Goal: Check status: Check status

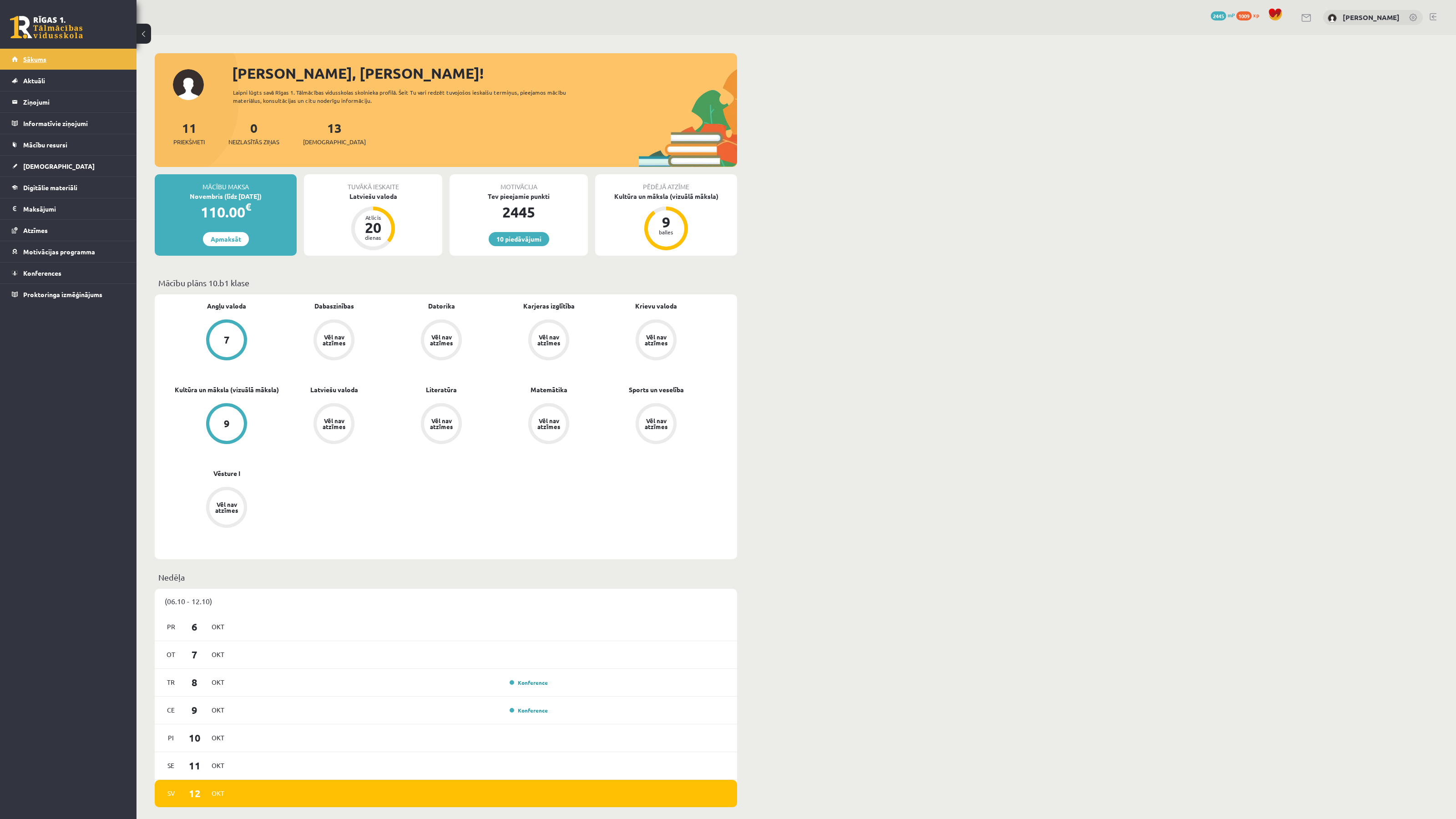
click at [46, 65] on link "Sākums" at bounding box center [68, 59] width 113 height 21
click at [40, 223] on link "Atzīmes" at bounding box center [68, 230] width 113 height 21
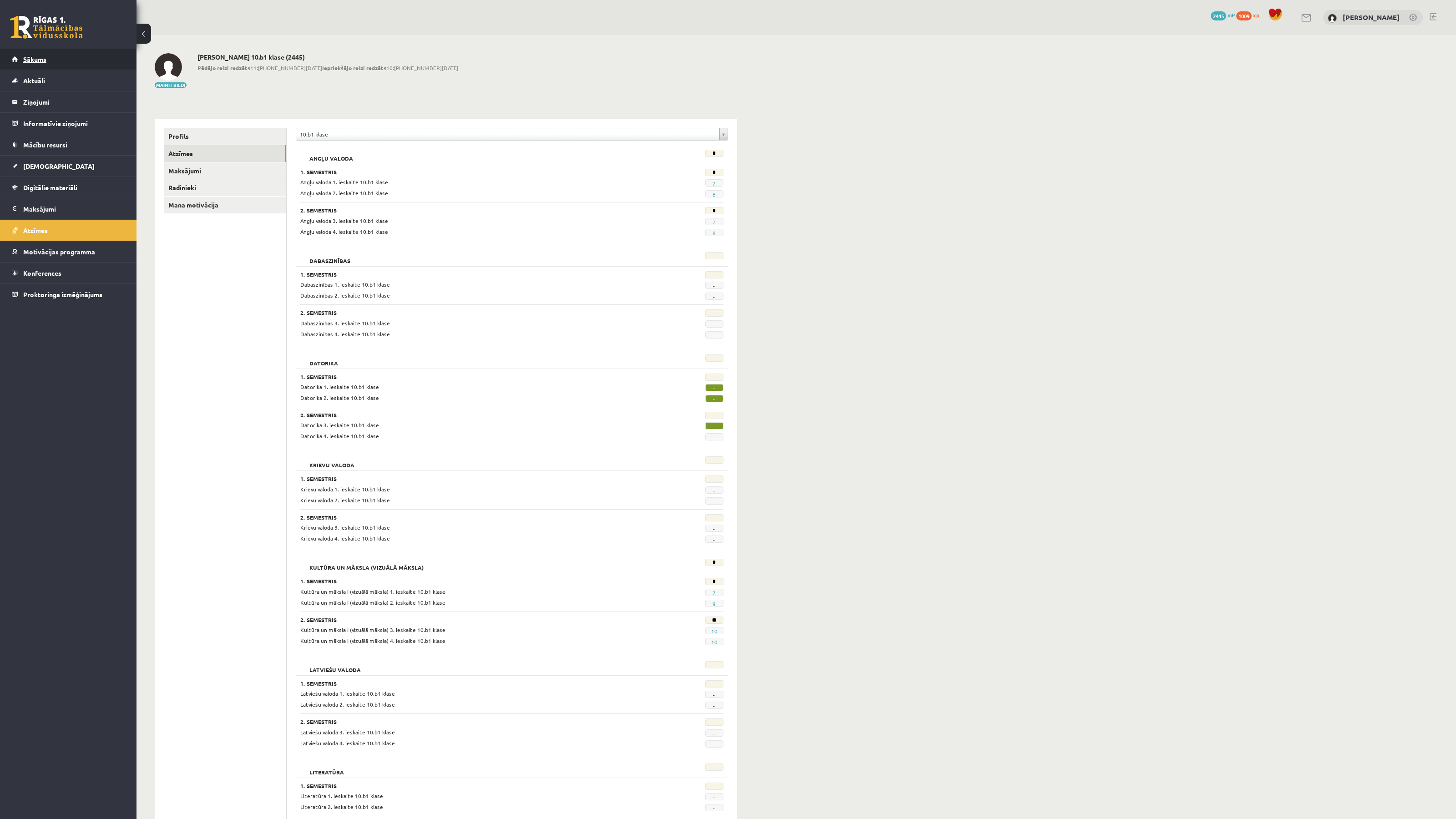
click at [78, 64] on link "Sākums" at bounding box center [68, 59] width 113 height 21
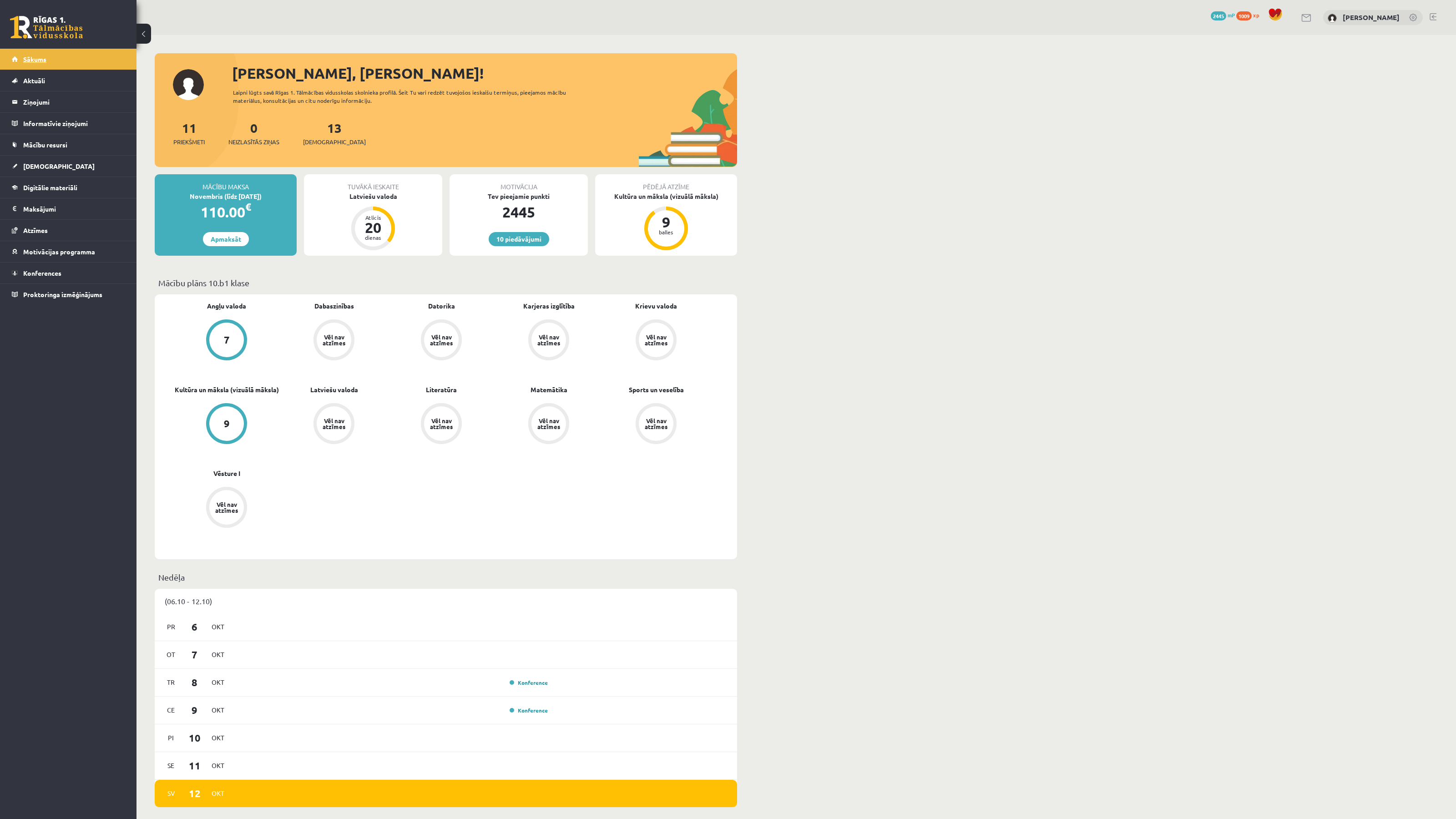
click at [50, 59] on link "Sākums" at bounding box center [68, 59] width 113 height 21
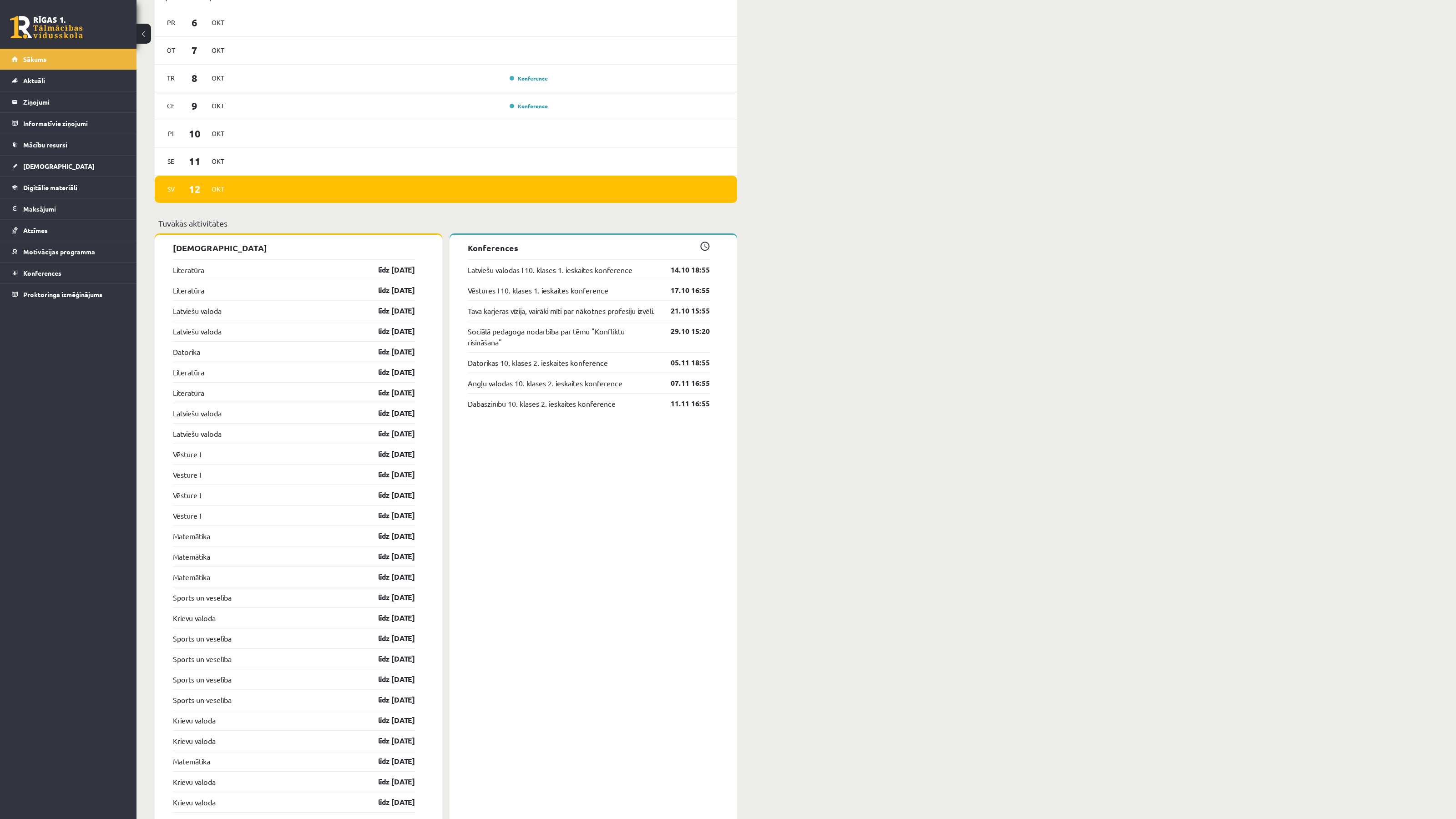
scroll to position [762, 0]
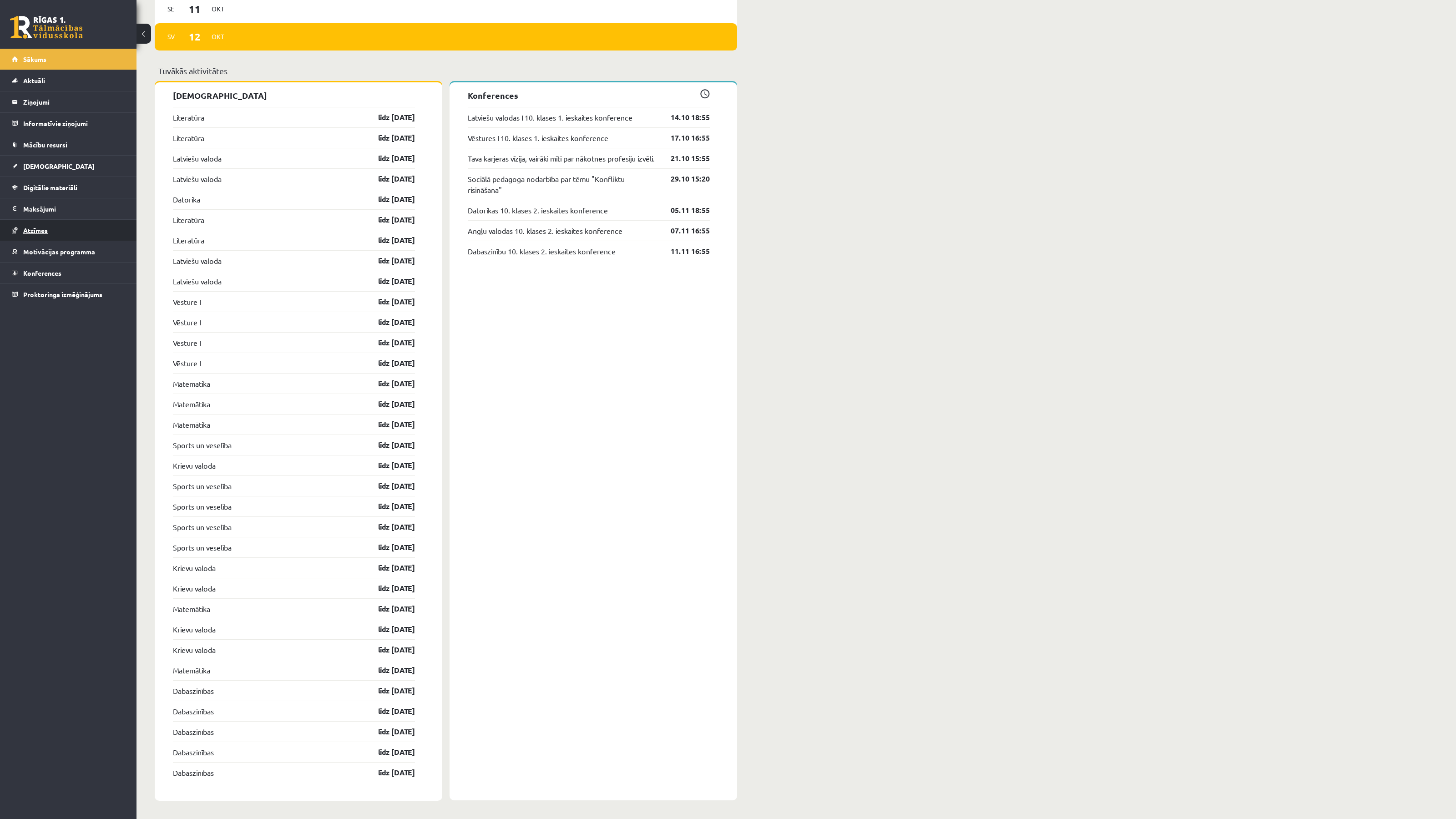
click at [37, 224] on link "Atzīmes" at bounding box center [68, 230] width 113 height 21
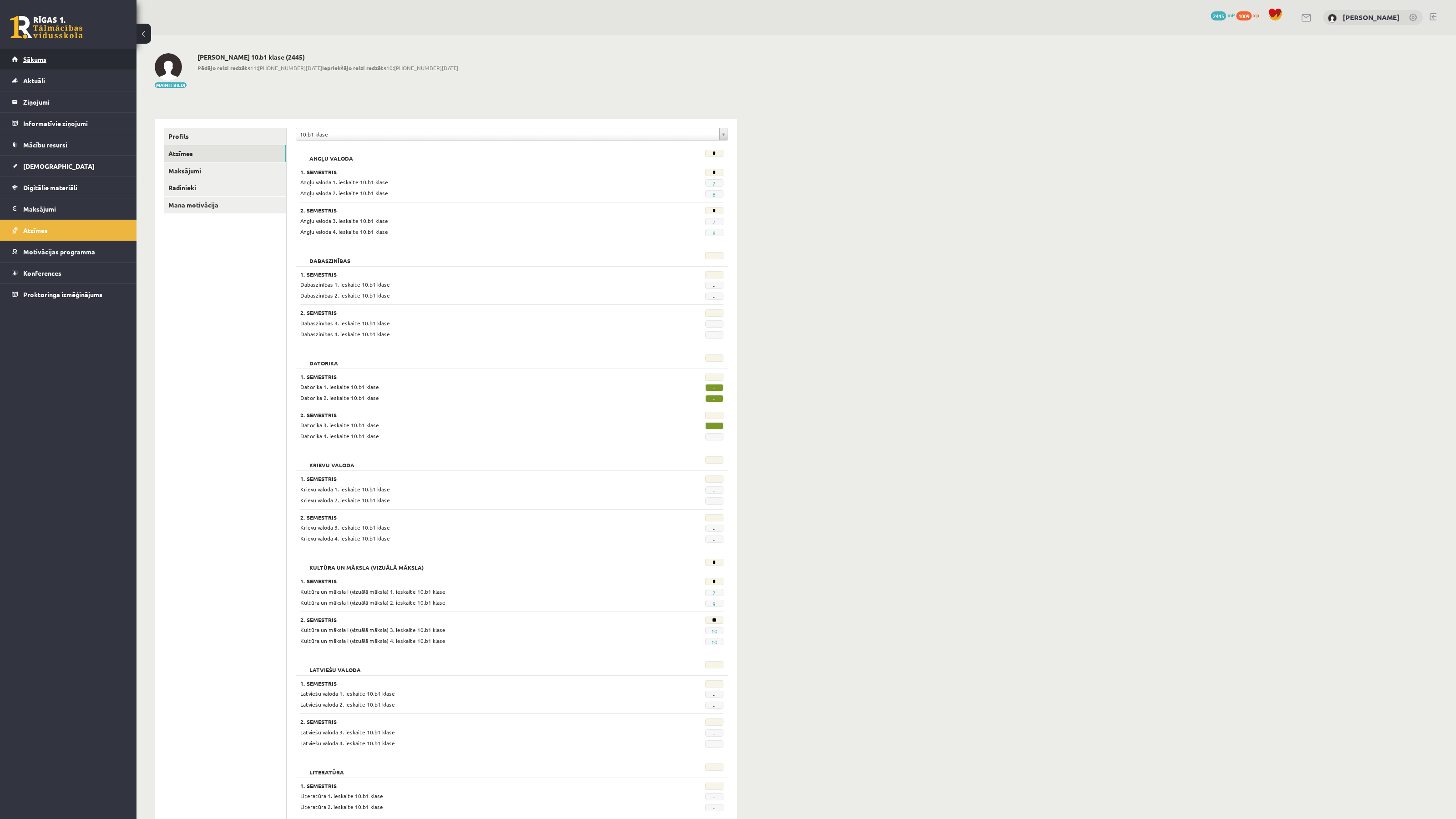
click at [51, 53] on link "Sākums" at bounding box center [68, 59] width 113 height 21
